Goal: Information Seeking & Learning: Find specific fact

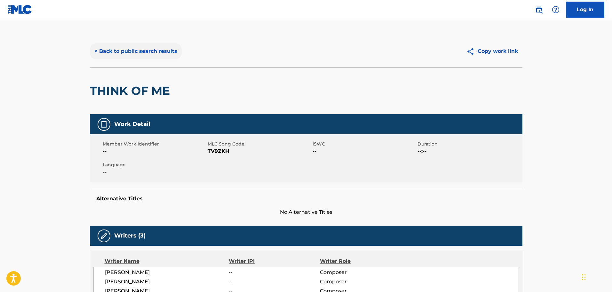
click at [143, 48] on button "< Back to public search results" at bounding box center [136, 51] width 92 height 16
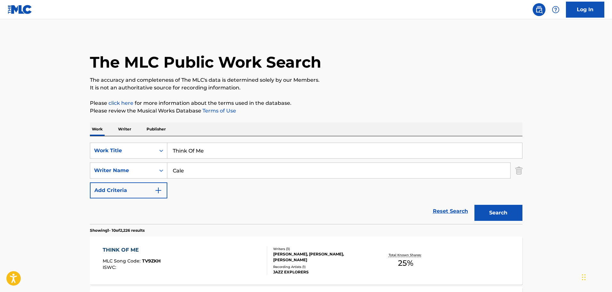
scroll to position [84, 0]
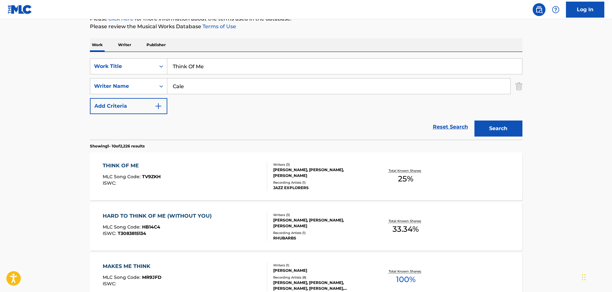
click at [202, 80] on input "Cale" at bounding box center [338, 85] width 343 height 15
click at [204, 71] on input "Think Of Me" at bounding box center [344, 66] width 355 height 15
paste input "[GEOGRAPHIC_DATA]"
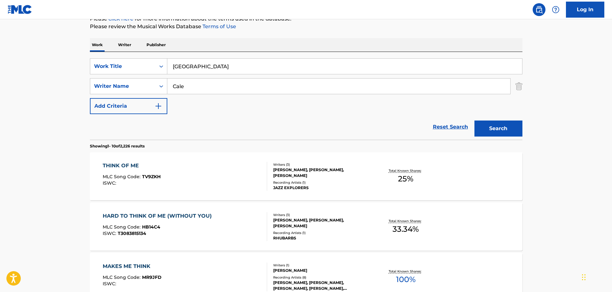
type input "[GEOGRAPHIC_DATA]"
click at [416, 95] on div "SearchWithCriteria2b3710b2-7a71-4c01-af12-221a5c00026f Work Title [GEOGRAPHIC_D…" at bounding box center [306, 86] width 433 height 56
click at [415, 91] on input "Cale" at bounding box center [338, 85] width 343 height 15
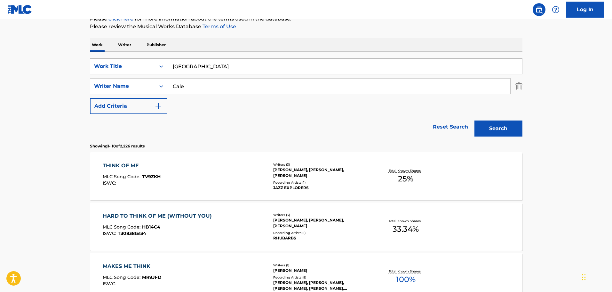
click at [415, 91] on input "Cale" at bounding box center [338, 85] width 343 height 15
type input "[PERSON_NAME]"
click at [475, 120] on button "Search" at bounding box center [499, 128] width 48 height 16
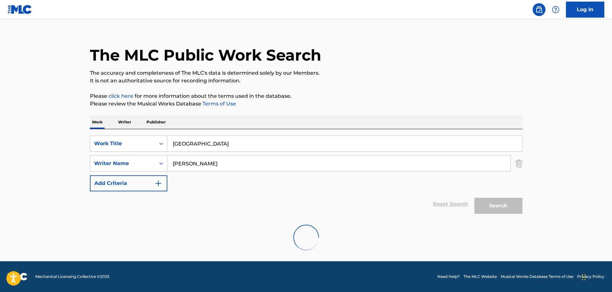
scroll to position [57, 0]
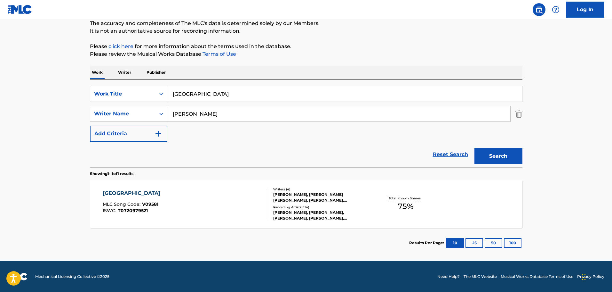
click at [212, 177] on section "VANCOUVER MLC Song Code : V09581 ISWC : T0720979521 Writers ( 4 ) [PERSON_NAME]…" at bounding box center [306, 201] width 433 height 51
click at [216, 211] on div "VANCOUVER MLC Song Code : V09581 ISWC : T0720979521" at bounding box center [185, 203] width 165 height 29
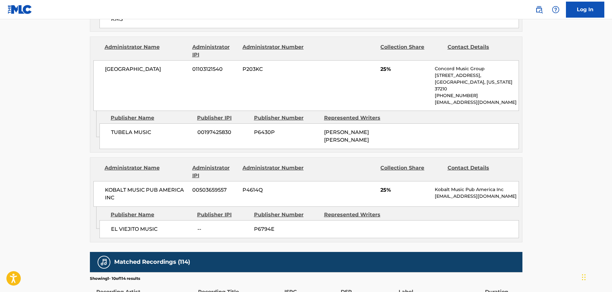
scroll to position [384, 0]
